Goal: Information Seeking & Learning: Learn about a topic

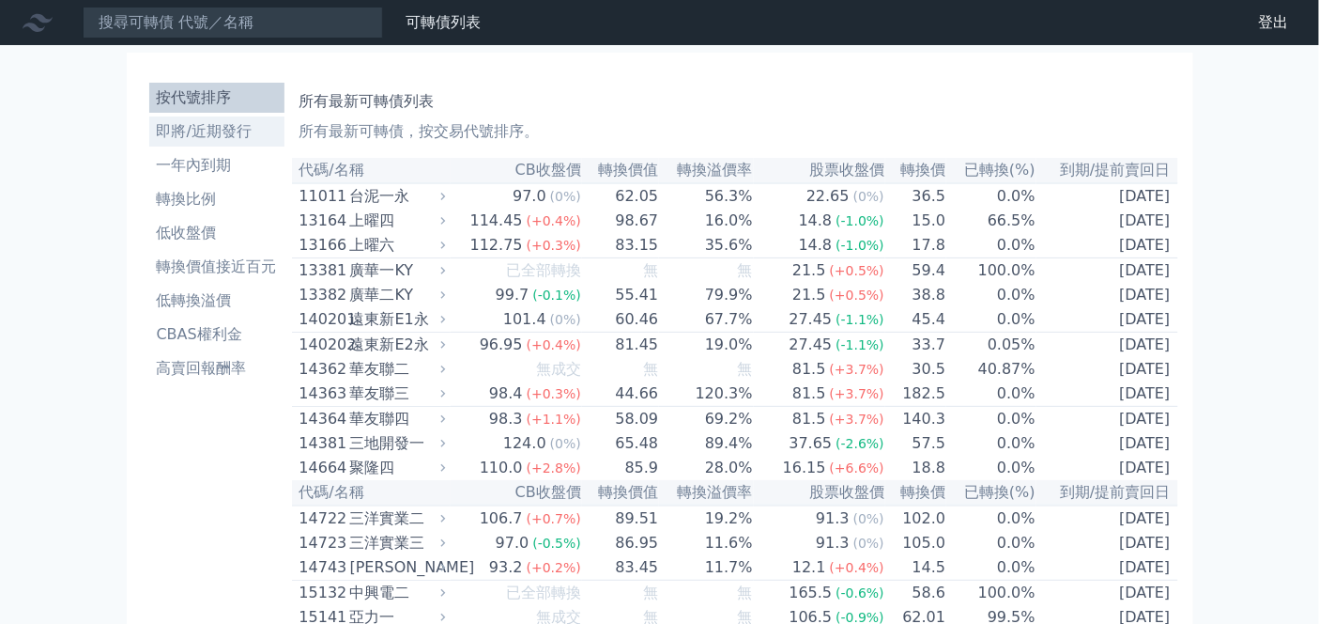
click at [209, 134] on li "即將/近期發行" at bounding box center [216, 131] width 135 height 23
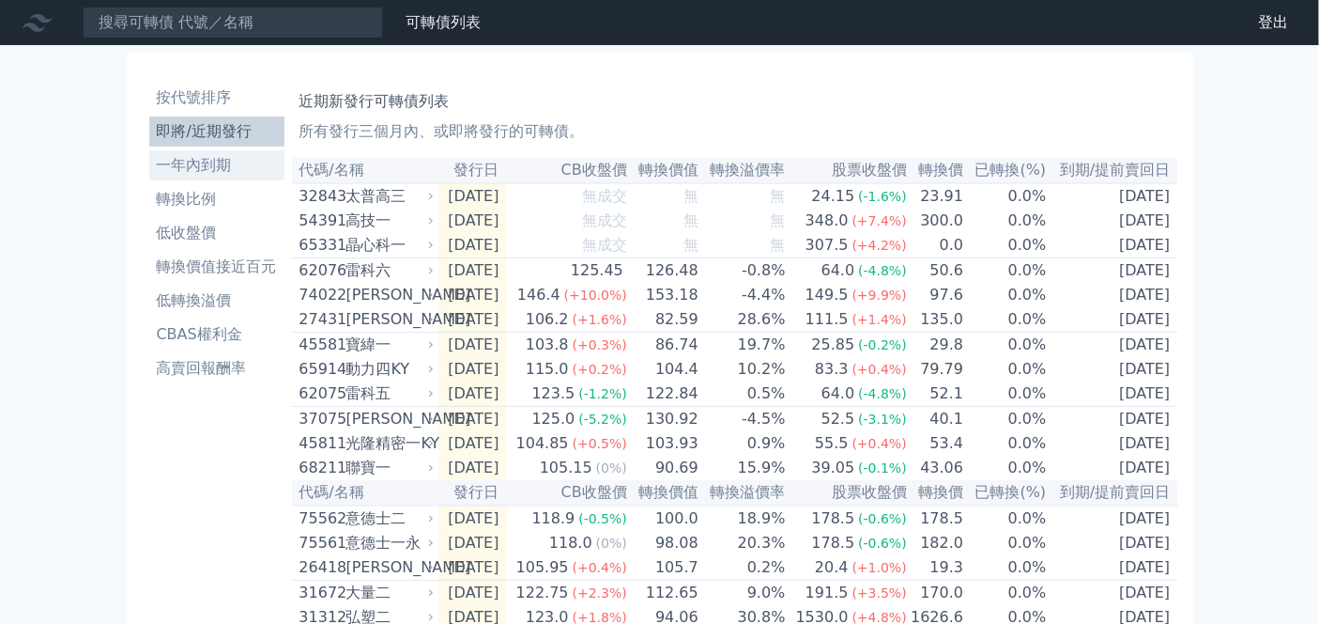
click at [204, 171] on li "一年內到期" at bounding box center [216, 165] width 135 height 23
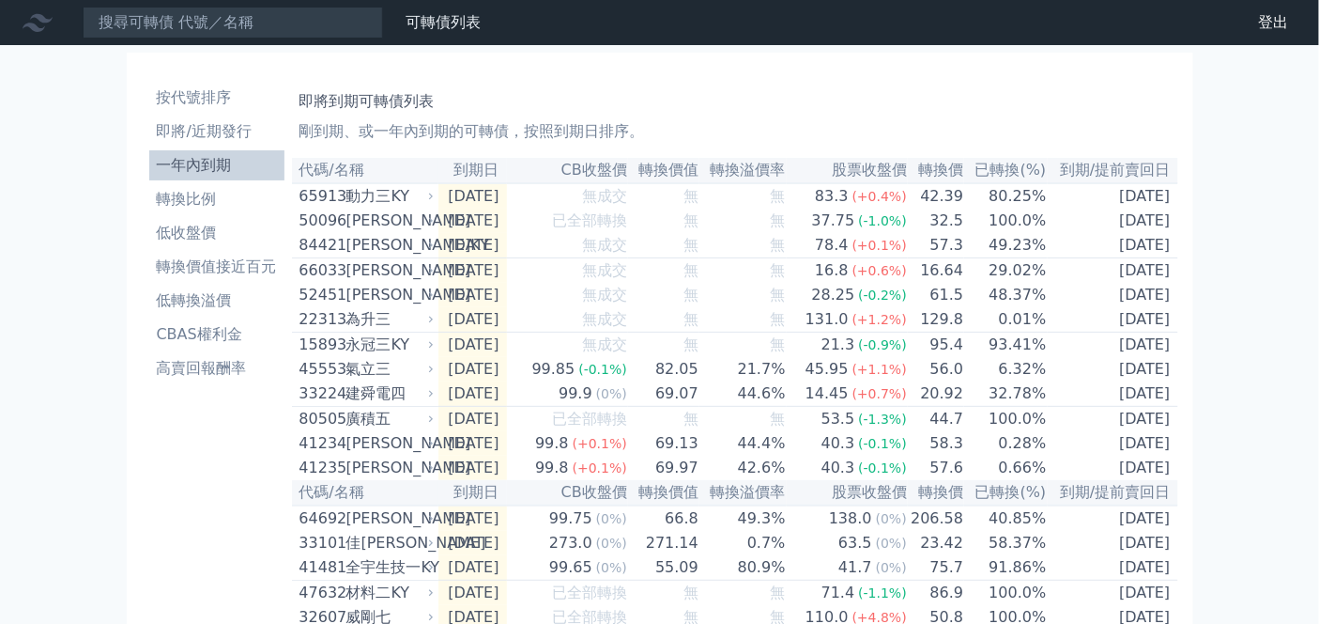
click at [193, 191] on li "轉換比例" at bounding box center [216, 199] width 135 height 23
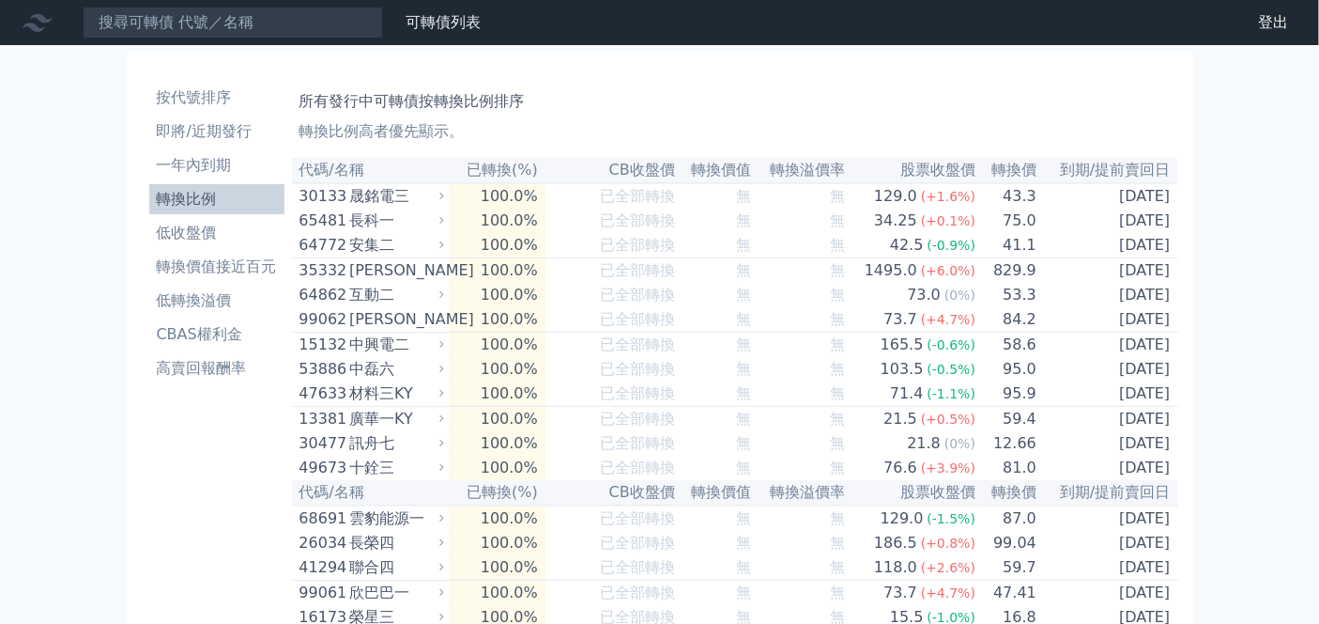
click at [206, 263] on li "轉換價值接近百元" at bounding box center [216, 266] width 135 height 23
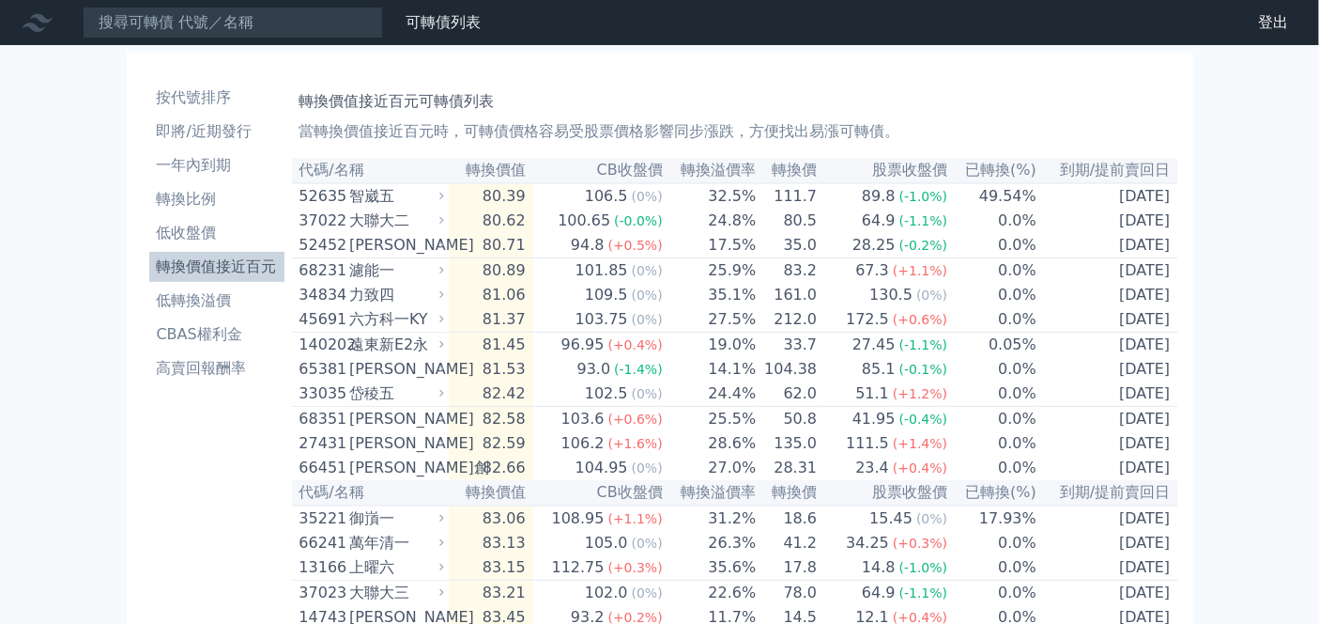
click at [208, 301] on li "低轉換溢價" at bounding box center [216, 300] width 135 height 23
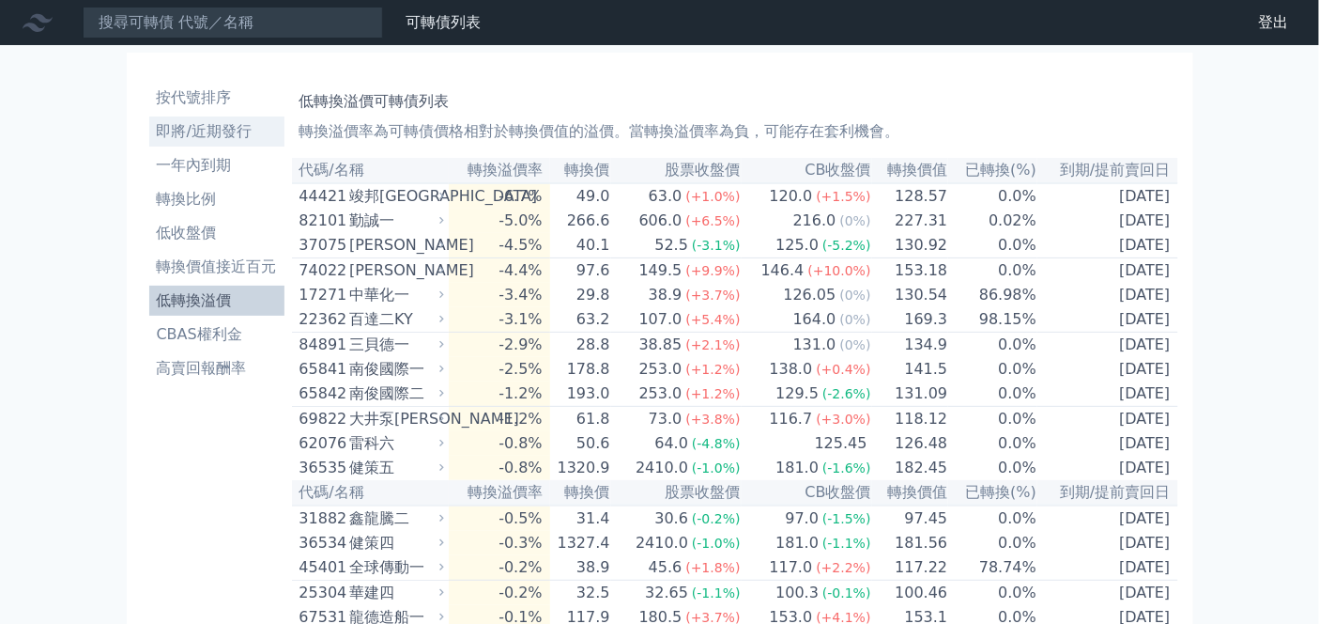
click at [202, 141] on li "即將/近期發行" at bounding box center [216, 131] width 135 height 23
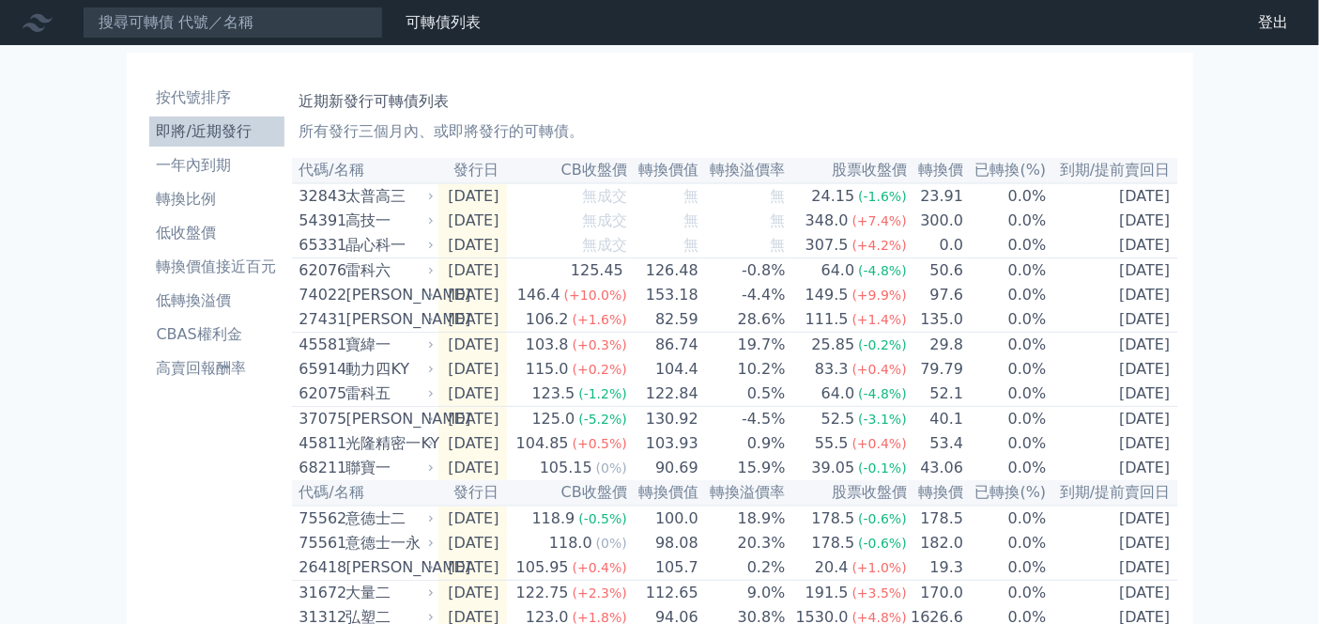
click at [0, 0] on link "財務數據" at bounding box center [0, 0] width 0 height 0
